Goal: Find specific page/section: Find specific page/section

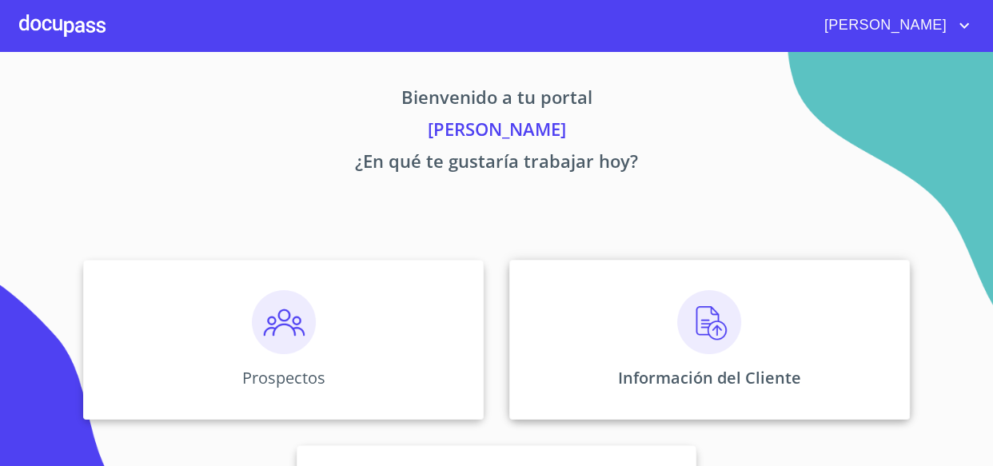
click at [692, 332] on img at bounding box center [709, 322] width 64 height 64
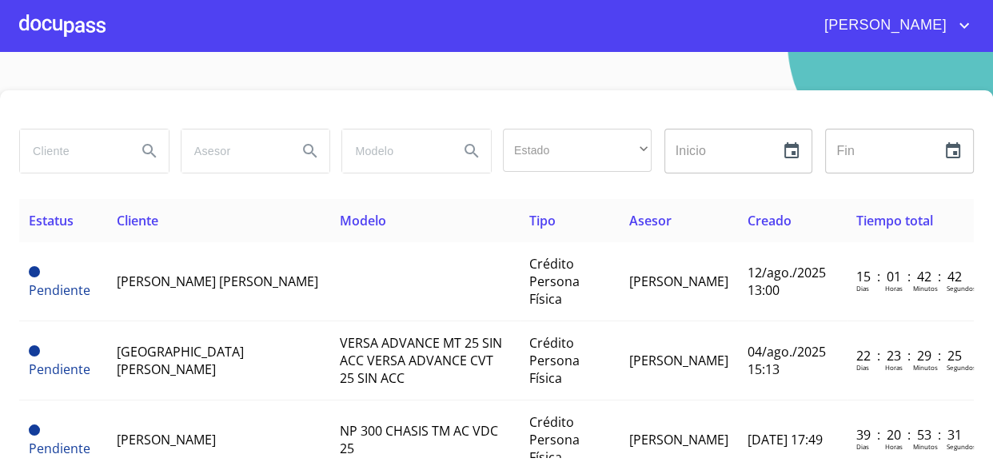
click at [73, 163] on input "search" at bounding box center [72, 150] width 104 height 43
type input "[PERSON_NAME]"
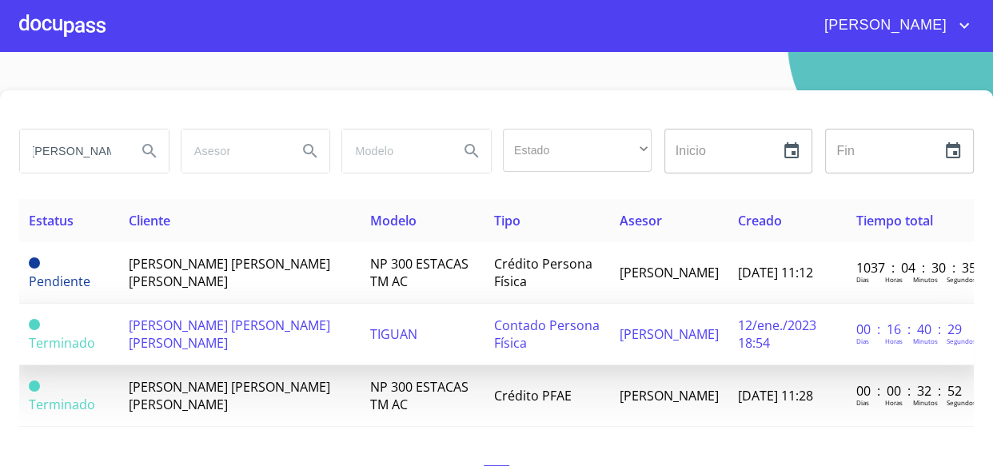
scroll to position [0, 0]
click at [239, 339] on td "[PERSON_NAME] [PERSON_NAME] [PERSON_NAME]" at bounding box center [238, 335] width 241 height 62
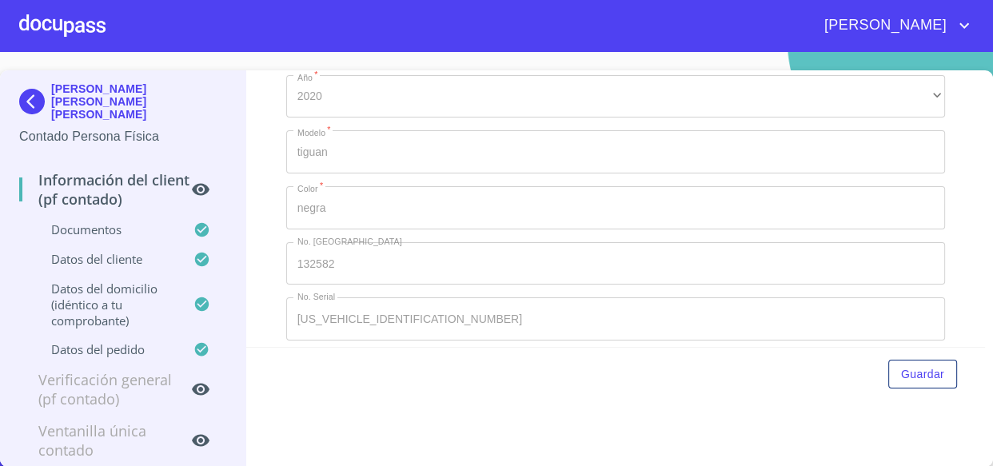
scroll to position [3414, 0]
